Goal: Task Accomplishment & Management: Complete application form

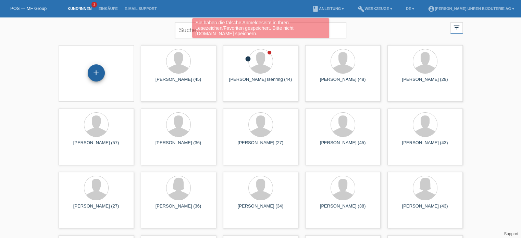
click at [90, 70] on div "+" at bounding box center [96, 72] width 17 height 17
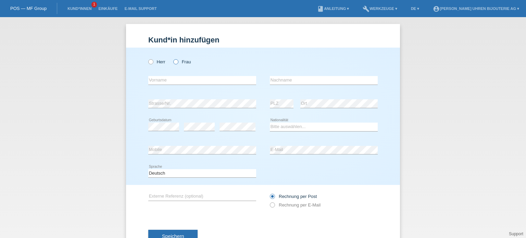
click at [172, 58] on icon at bounding box center [172, 58] width 0 height 0
click at [174, 61] on input "Frau" at bounding box center [175, 61] width 4 height 4
radio input "true"
click at [170, 79] on input "text" at bounding box center [202, 80] width 108 height 9
paste input "Vivienne"
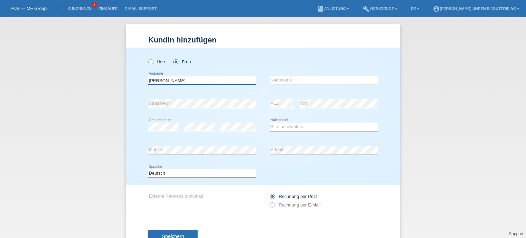
type input "[PERSON_NAME]"
click at [270, 82] on input "text" at bounding box center [324, 80] width 108 height 9
paste input "[PERSON_NAME]"
type input "[PERSON_NAME]"
click at [183, 111] on div "error Strasse/Nr." at bounding box center [202, 103] width 108 height 23
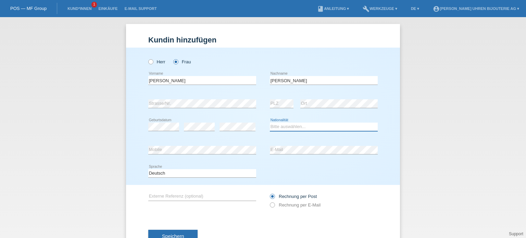
click at [294, 127] on select "Bitte auswählen... Schweiz Deutschland Liechtenstein Österreich ------------ Af…" at bounding box center [324, 127] width 108 height 8
select select "CH"
click at [270, 123] on select "Bitte auswählen... Schweiz Deutschland Liechtenstein Österreich ------------ Af…" at bounding box center [324, 127] width 108 height 8
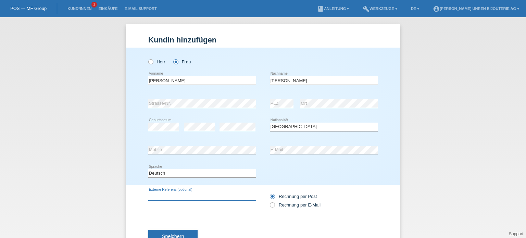
click at [171, 196] on input "text" at bounding box center [202, 196] width 108 height 9
paste input "GPE2444J"
type input "GPE2444J"
click at [269, 201] on icon at bounding box center [269, 201] width 0 height 0
click at [270, 205] on input "Rechnung per E-Mail" at bounding box center [272, 206] width 4 height 9
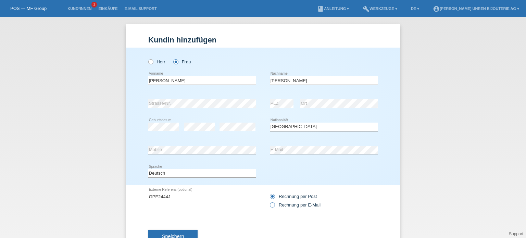
radio input "true"
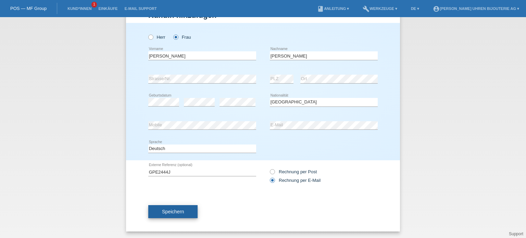
click at [166, 213] on span "Speichern" at bounding box center [173, 211] width 22 height 5
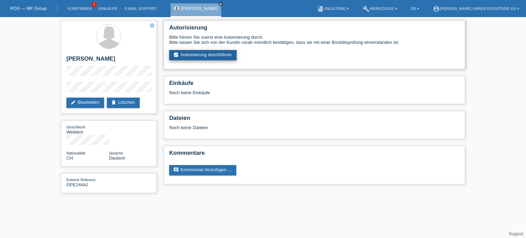
click at [203, 53] on link "assignment_turned_in Autorisierung durchführen" at bounding box center [202, 55] width 67 height 10
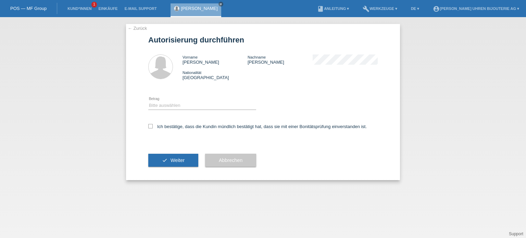
click at [174, 98] on div "Bitte auswählen CHF 1.00 - CHF 499.00 CHF 500.00 - CHF 1'999.00 CHF 2'000.00 - …" at bounding box center [202, 105] width 108 height 23
click at [177, 105] on select "Bitte auswählen CHF 1.00 - CHF 499.00 CHF 500.00 - CHF 1'999.00 CHF 2'000.00 - …" at bounding box center [202, 105] width 108 height 8
select select "3"
click at [148, 101] on select "Bitte auswählen CHF 1.00 - CHF 499.00 CHF 500.00 - CHF 1'999.00 CHF 2'000.00 - …" at bounding box center [202, 105] width 108 height 8
click at [151, 126] on icon at bounding box center [150, 126] width 4 height 4
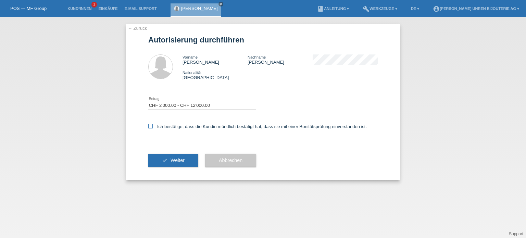
click at [151, 126] on input "Ich bestätige, dass die Kundin mündlich bestätigt hat, dass sie mit einer Bonit…" at bounding box center [150, 126] width 4 height 4
checkbox input "true"
click at [169, 165] on button "check Weiter" at bounding box center [173, 160] width 50 height 13
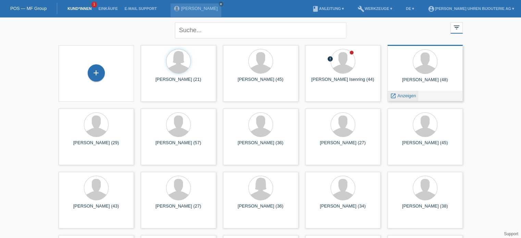
click at [402, 96] on span "Anzeigen" at bounding box center [406, 95] width 18 height 5
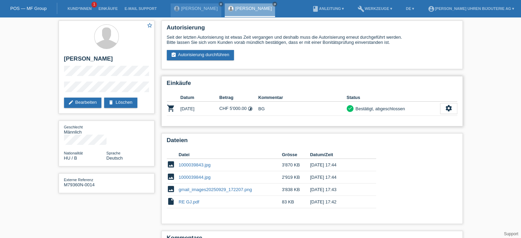
drag, startPoint x: 222, startPoint y: 106, endPoint x: 240, endPoint y: 109, distance: 18.3
click at [240, 109] on td "CHF 5'000.00 timelapse" at bounding box center [238, 109] width 39 height 14
click at [240, 107] on td "CHF 5'000.00 timelapse" at bounding box center [238, 109] width 39 height 14
